Goal: Task Accomplishment & Management: Manage account settings

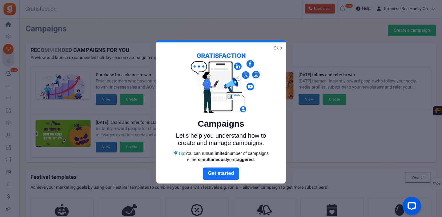
click at [278, 49] on link "Skip" at bounding box center [278, 48] width 8 height 6
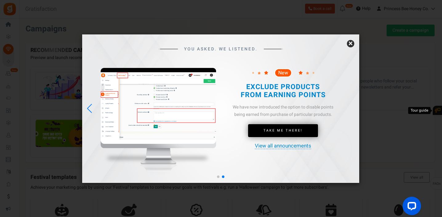
click at [351, 43] on link "×" at bounding box center [350, 43] width 7 height 7
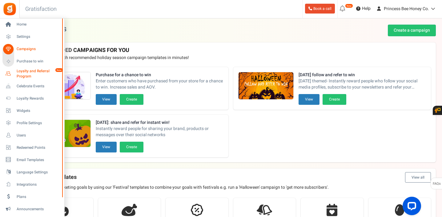
click at [9, 74] on icon at bounding box center [8, 74] width 10 height 10
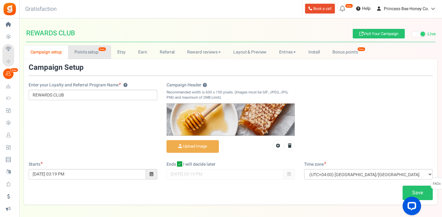
click at [90, 53] on link "Points setup New" at bounding box center [89, 52] width 43 height 14
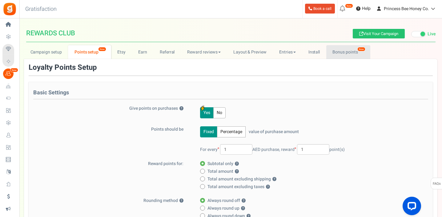
click at [335, 51] on link "Bonus points New" at bounding box center [348, 52] width 44 height 14
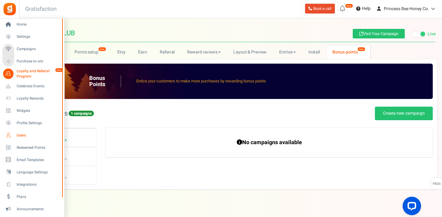
click at [22, 136] on span "Users" at bounding box center [38, 135] width 43 height 5
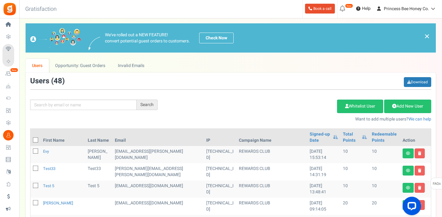
scroll to position [4, 0]
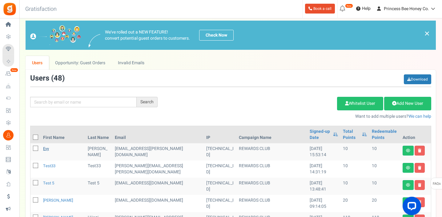
click at [46, 149] on link "Evy" at bounding box center [46, 149] width 6 height 6
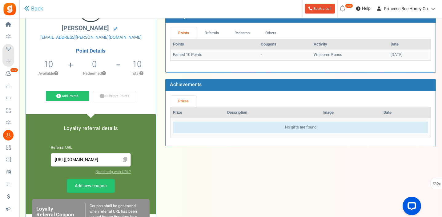
scroll to position [2, 0]
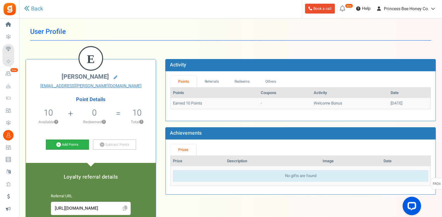
click at [71, 145] on link "Add Points" at bounding box center [67, 145] width 43 height 10
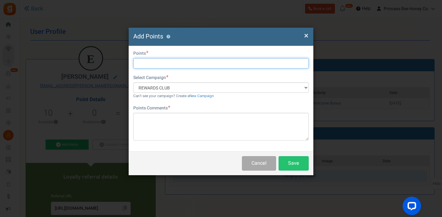
click at [153, 63] on input "text" at bounding box center [221, 63] width 176 height 10
type input "120"
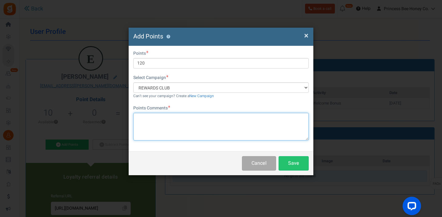
click at [163, 119] on textarea at bounding box center [221, 127] width 176 height 28
type textarea "п"
type textarea "purchase"
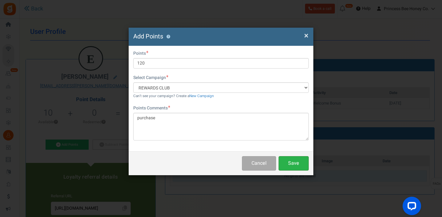
click at [300, 164] on button "Save" at bounding box center [294, 163] width 30 height 14
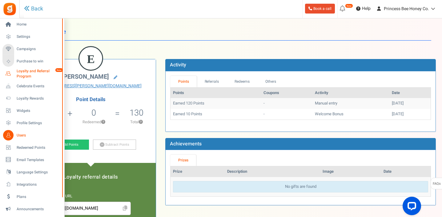
click at [25, 71] on span "Loyalty and Referral Program" at bounding box center [39, 74] width 45 height 10
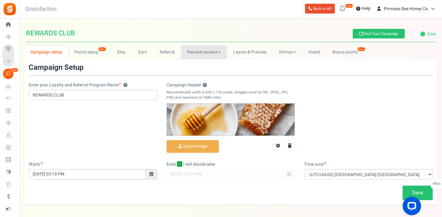
click at [208, 52] on link "Reward reviews" at bounding box center [204, 52] width 46 height 14
click at [211, 52] on link "Reward reviews" at bounding box center [204, 52] width 46 height 14
click at [204, 65] on link "WOO" at bounding box center [205, 65] width 49 height 9
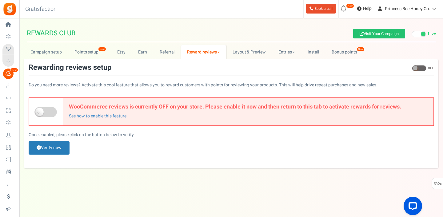
click at [219, 51] on link "Reward reviews" at bounding box center [203, 52] width 45 height 14
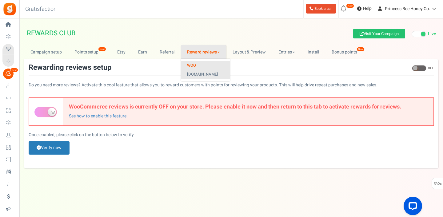
click at [211, 73] on link "[DOMAIN_NAME]" at bounding box center [205, 74] width 49 height 9
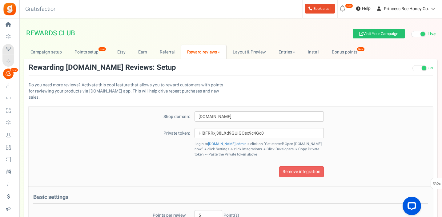
click at [419, 69] on span at bounding box center [420, 68] width 14 height 6
click at [413, 69] on input "ON OFF" at bounding box center [413, 72] width 0 height 10
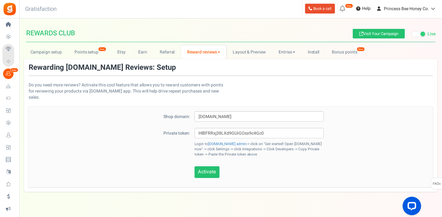
click at [219, 51] on link "Reward reviews" at bounding box center [203, 52] width 45 height 14
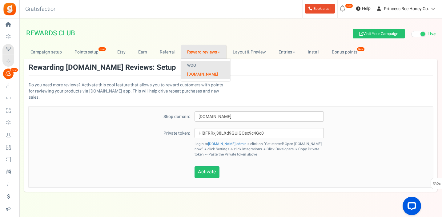
click at [212, 65] on link "WOO" at bounding box center [205, 65] width 49 height 9
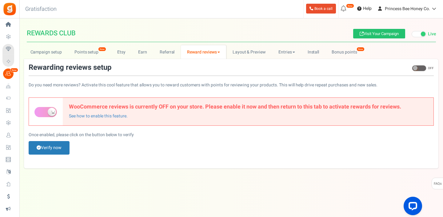
click at [416, 67] on span at bounding box center [415, 68] width 5 height 5
click at [412, 67] on input "ON OFF" at bounding box center [412, 72] width 0 height 10
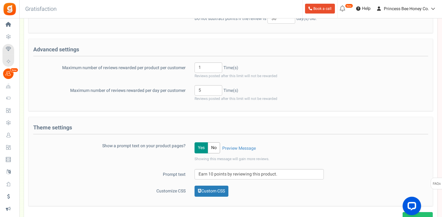
scroll to position [170, 0]
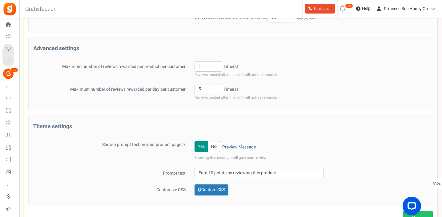
click at [231, 145] on link "Preview Message" at bounding box center [239, 147] width 34 height 6
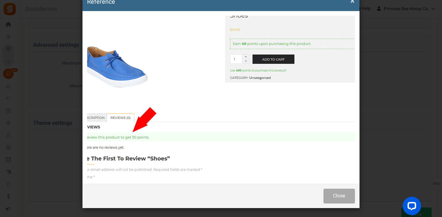
scroll to position [183, 0]
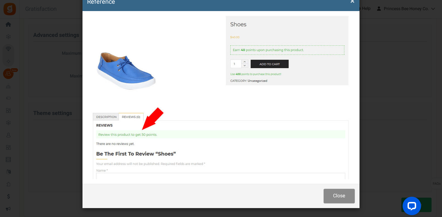
click at [341, 198] on button "Close" at bounding box center [339, 196] width 31 height 14
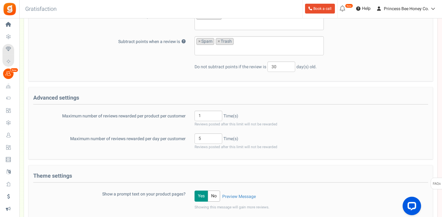
scroll to position [174, 0]
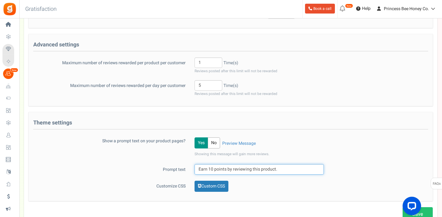
drag, startPoint x: 213, startPoint y: 169, endPoint x: 209, endPoint y: 169, distance: 3.4
click at [209, 169] on input "Earn 10 points by reviewing this product." at bounding box center [259, 169] width 129 height 10
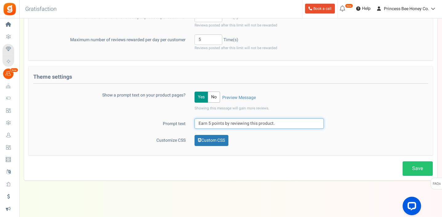
type input "Earn 5 points by reviewing this product."
click at [410, 172] on link "Save" at bounding box center [418, 169] width 30 height 14
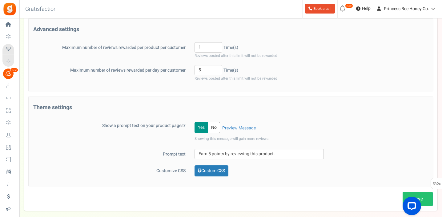
scroll to position [199, 0]
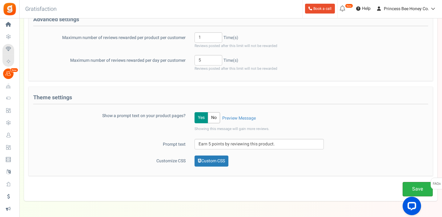
click at [418, 188] on link "Save" at bounding box center [418, 189] width 30 height 14
click at [220, 160] on link "Custom CSS" at bounding box center [212, 161] width 34 height 11
click at [224, 161] on link "Custom CSS" at bounding box center [212, 161] width 34 height 11
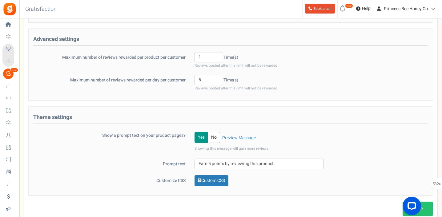
scroll to position [220, 0]
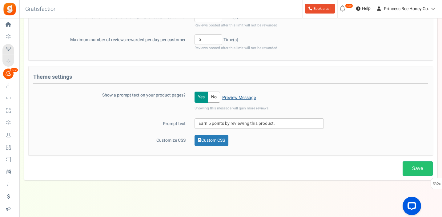
click at [247, 98] on link "Preview Message" at bounding box center [239, 98] width 34 height 6
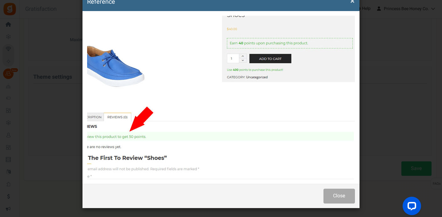
scroll to position [0, 0]
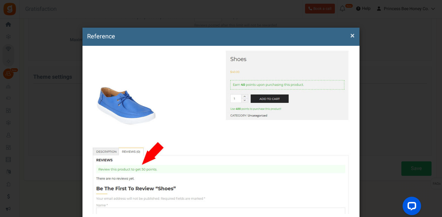
click at [352, 36] on span "×" at bounding box center [352, 36] width 4 height 12
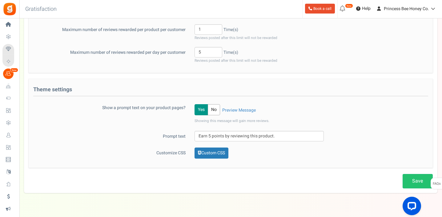
scroll to position [196, 0]
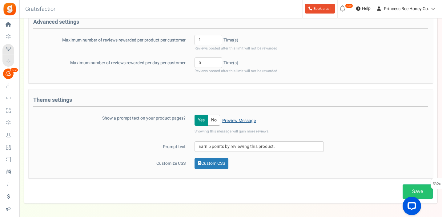
click at [235, 121] on link "Preview Message" at bounding box center [239, 121] width 34 height 6
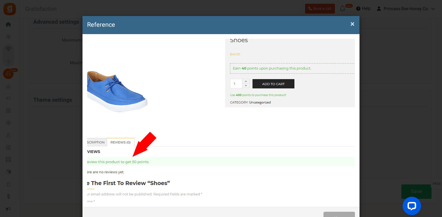
scroll to position [35, 0]
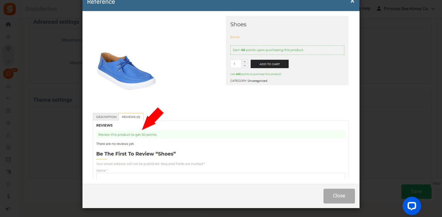
click at [399, 111] on div "× Close Reference Close" at bounding box center [221, 108] width 442 height 217
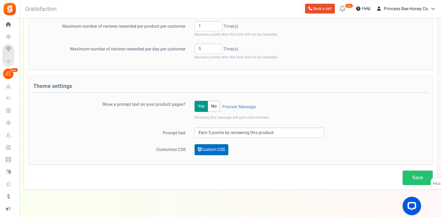
scroll to position [212, 0]
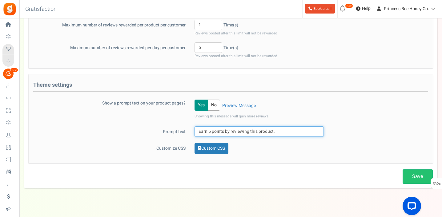
drag, startPoint x: 198, startPoint y: 130, endPoint x: 319, endPoint y: 128, distance: 121.4
click at [319, 128] on input "Earn 5 points by reviewing this product." at bounding box center [259, 132] width 129 height 10
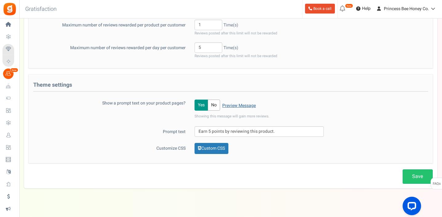
click at [242, 106] on link "Preview Message" at bounding box center [239, 106] width 34 height 6
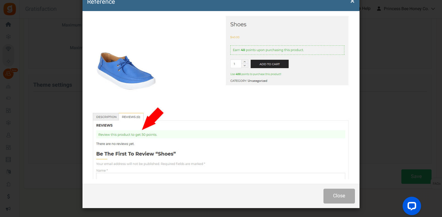
scroll to position [0, 0]
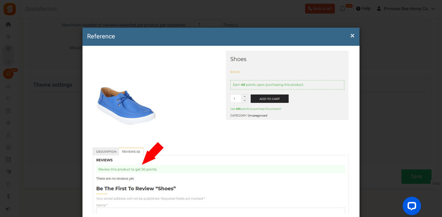
click at [352, 35] on span "×" at bounding box center [352, 36] width 4 height 12
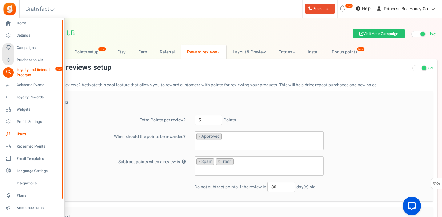
click at [20, 135] on span "Users" at bounding box center [38, 134] width 43 height 5
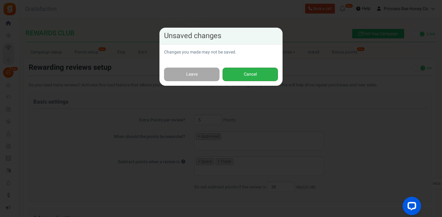
click at [248, 74] on button "Cancel" at bounding box center [250, 75] width 55 height 14
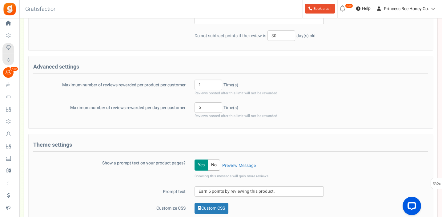
scroll to position [220, 0]
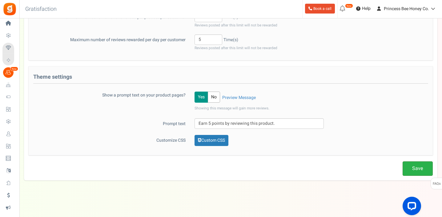
click at [415, 170] on link "Save" at bounding box center [418, 169] width 30 height 14
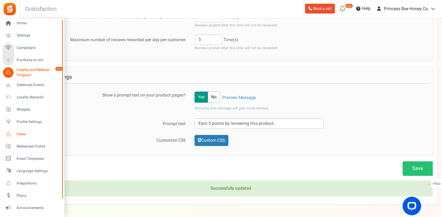
click at [22, 135] on span "Users" at bounding box center [38, 134] width 43 height 5
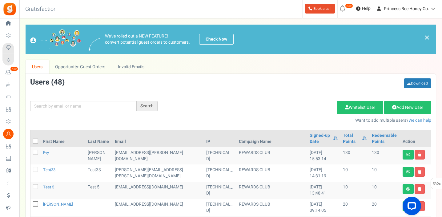
scroll to position [45, 0]
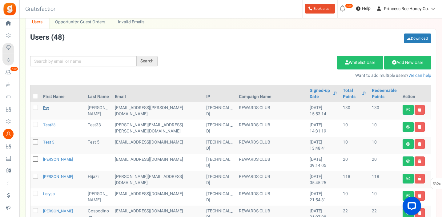
click at [47, 108] on link "Evy" at bounding box center [46, 108] width 6 height 6
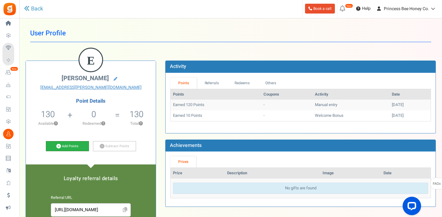
click at [75, 147] on link "Add Points" at bounding box center [67, 146] width 43 height 10
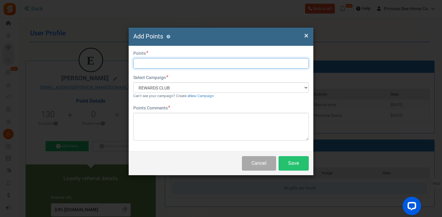
click at [148, 64] on input "text" at bounding box center [221, 63] width 176 height 10
type input "5"
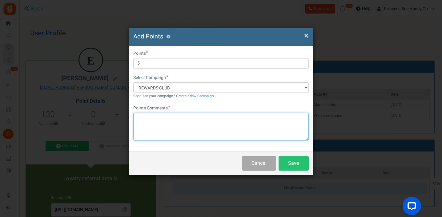
click at [157, 131] on textarea at bounding box center [221, 127] width 176 height 28
type textarea "review"
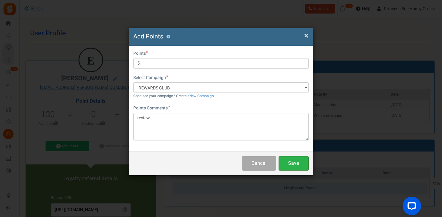
click at [307, 164] on button "Save" at bounding box center [294, 163] width 30 height 14
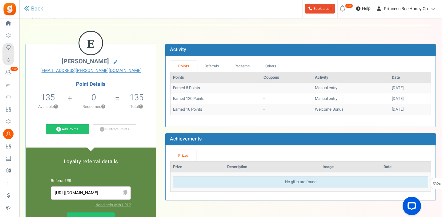
scroll to position [3, 0]
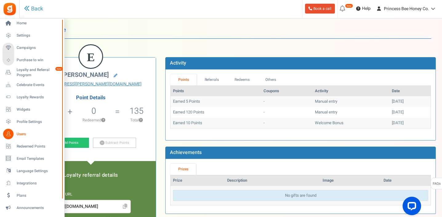
click at [22, 134] on span "Users" at bounding box center [38, 134] width 43 height 5
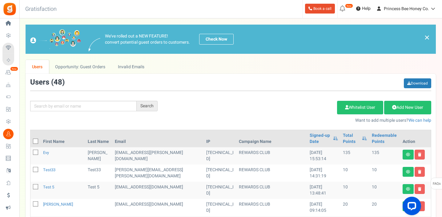
click at [87, 66] on link "Opportunity: Guest Orders" at bounding box center [80, 67] width 63 height 14
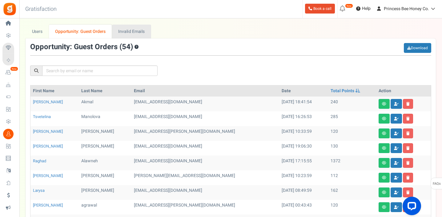
click at [131, 31] on link "Invalid Emails" at bounding box center [131, 32] width 39 height 14
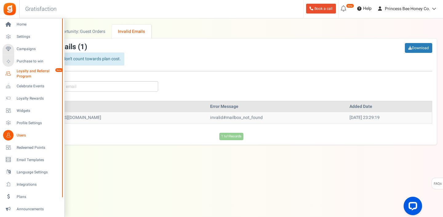
click at [31, 74] on span "Loyalty and Referral Program" at bounding box center [39, 74] width 45 height 10
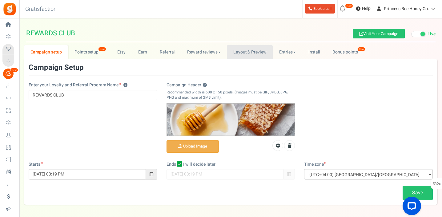
click at [250, 53] on link "Layout & Preview" at bounding box center [250, 52] width 46 height 14
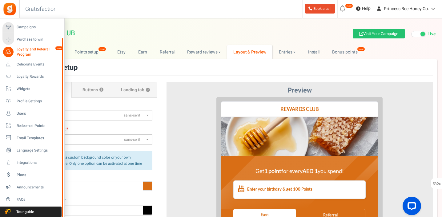
scroll to position [11, 0]
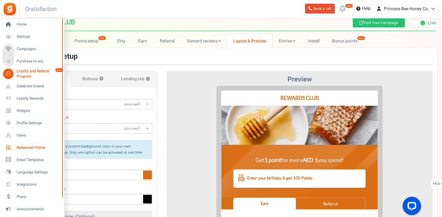
click at [30, 148] on span "Redeemed Points" at bounding box center [38, 147] width 43 height 5
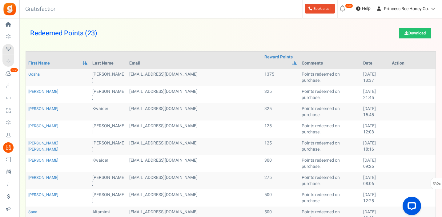
click at [0, 0] on span "Settings" at bounding box center [0, 0] width 0 height 0
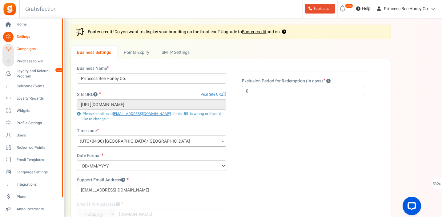
click at [28, 50] on span "Campaigns" at bounding box center [38, 49] width 43 height 5
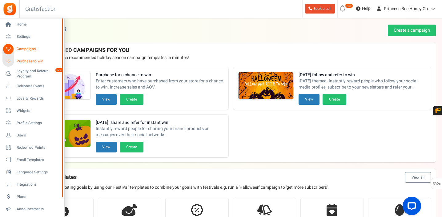
click at [26, 62] on span "Purchase to win" at bounding box center [38, 61] width 43 height 5
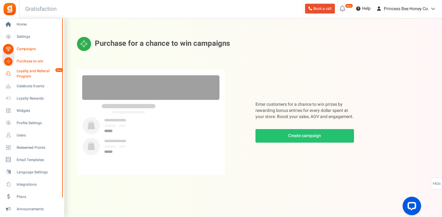
click at [29, 74] on span "Loyalty and Referral Program" at bounding box center [39, 74] width 45 height 10
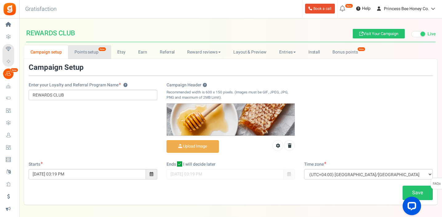
click at [87, 53] on link "Points setup New" at bounding box center [89, 52] width 43 height 14
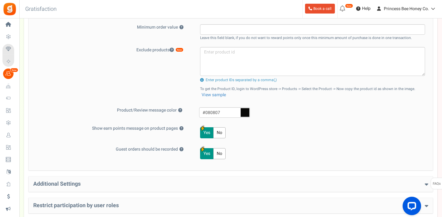
scroll to position [239, 0]
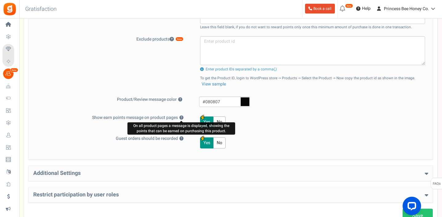
click at [181, 118] on button "?" at bounding box center [182, 118] width 4 height 4
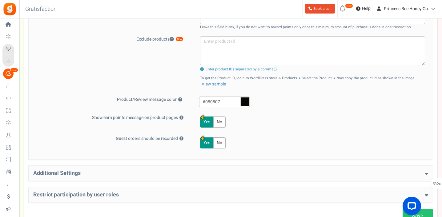
scroll to position [249, 0]
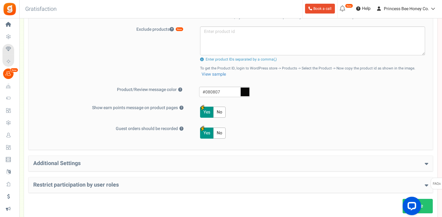
click at [116, 163] on h4 "Additional Settings" at bounding box center [230, 164] width 395 height 6
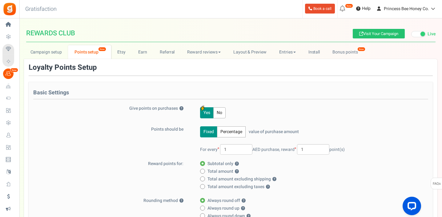
scroll to position [1, 0]
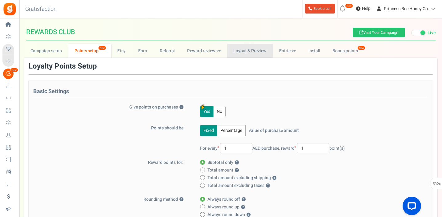
click at [252, 53] on link "Layout & Preview" at bounding box center [250, 51] width 46 height 14
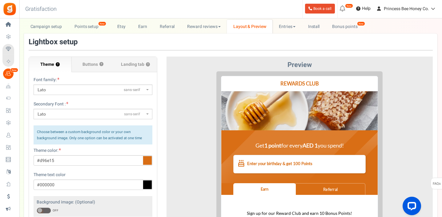
scroll to position [0, 0]
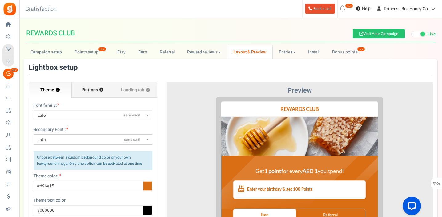
click at [93, 90] on span "Buttons" at bounding box center [90, 90] width 15 height 6
click at [0, 0] on input "Buttons ?" at bounding box center [0, 0] width 0 height 0
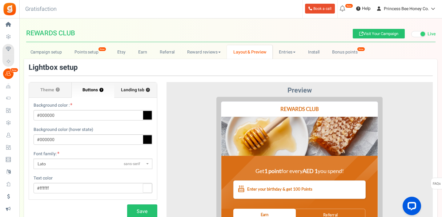
click at [145, 91] on span "Landing tab ?" at bounding box center [135, 90] width 29 height 6
click at [0, 0] on input "Landing tab ?" at bounding box center [0, 0] width 0 height 0
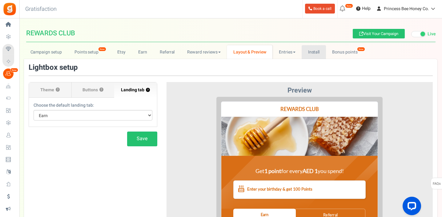
click at [315, 52] on link "Install" at bounding box center [314, 52] width 24 height 14
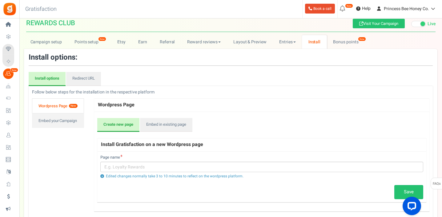
scroll to position [19, 0]
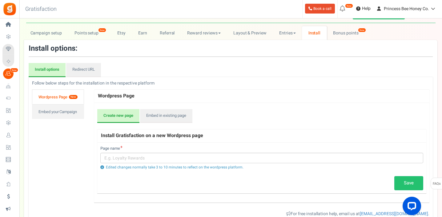
click at [48, 97] on link "Wordpress Page New" at bounding box center [58, 97] width 52 height 15
click at [56, 96] on link "Wordpress Page New" at bounding box center [58, 97] width 52 height 15
click at [168, 116] on link "Embed in existing page" at bounding box center [166, 116] width 52 height 14
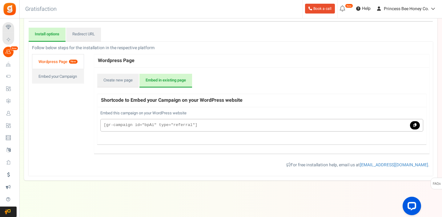
scroll to position [0, 0]
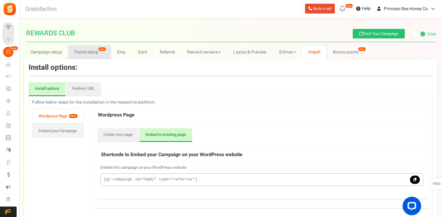
click at [87, 52] on link "Points setup New" at bounding box center [89, 52] width 43 height 14
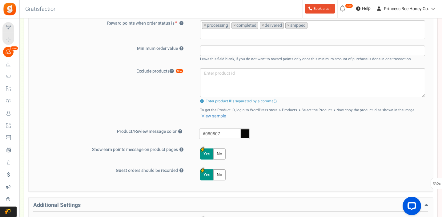
scroll to position [215, 0]
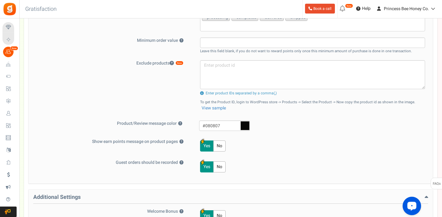
drag, startPoint x: 413, startPoint y: 208, endPoint x: 801, endPoint y: 373, distance: 422.1
click at [413, 208] on icon "Open LiveChat chat widget" at bounding box center [412, 206] width 6 height 4
click at [132, 123] on label "Product/Review message color ?" at bounding box center [110, 124] width 162 height 6
click at [178, 123] on button "?" at bounding box center [180, 124] width 4 height 4
drag, startPoint x: 90, startPoint y: 142, endPoint x: 105, endPoint y: 142, distance: 14.5
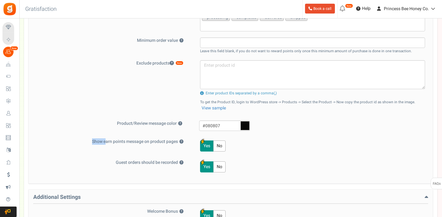
click at [105, 142] on label "Show earn points message on product pages ?" at bounding box center [112, 142] width 158 height 6
click at [180, 142] on button "?" at bounding box center [182, 142] width 4 height 4
click at [96, 142] on label "Show earn points message on product pages ?" at bounding box center [112, 142] width 158 height 6
click at [180, 142] on button "?" at bounding box center [182, 142] width 4 height 4
drag, startPoint x: 91, startPoint y: 142, endPoint x: 177, endPoint y: 144, distance: 86.6
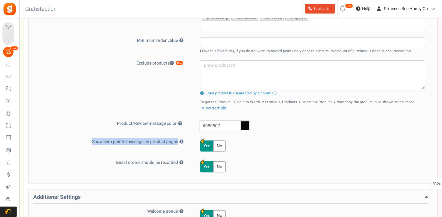
click at [177, 144] on label "Show earn points message on product pages ?" at bounding box center [112, 142] width 158 height 6
click at [180, 144] on button "?" at bounding box center [182, 142] width 4 height 4
copy label "Show earn points message on product pages"
click at [413, 208] on div "Open LiveChat chat widget" at bounding box center [412, 206] width 10 height 10
